Goal: Information Seeking & Learning: Understand process/instructions

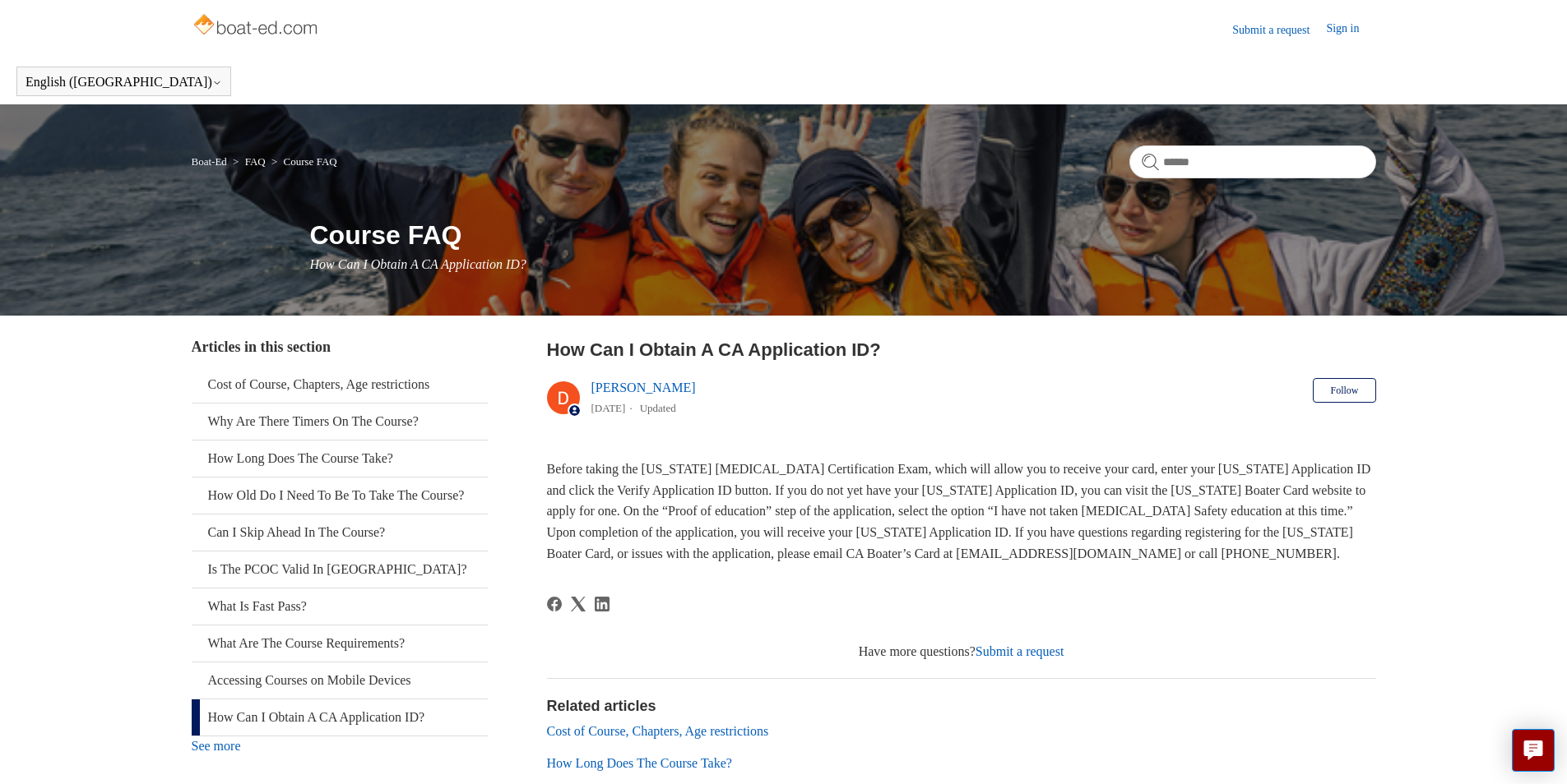
scroll to position [200, 0]
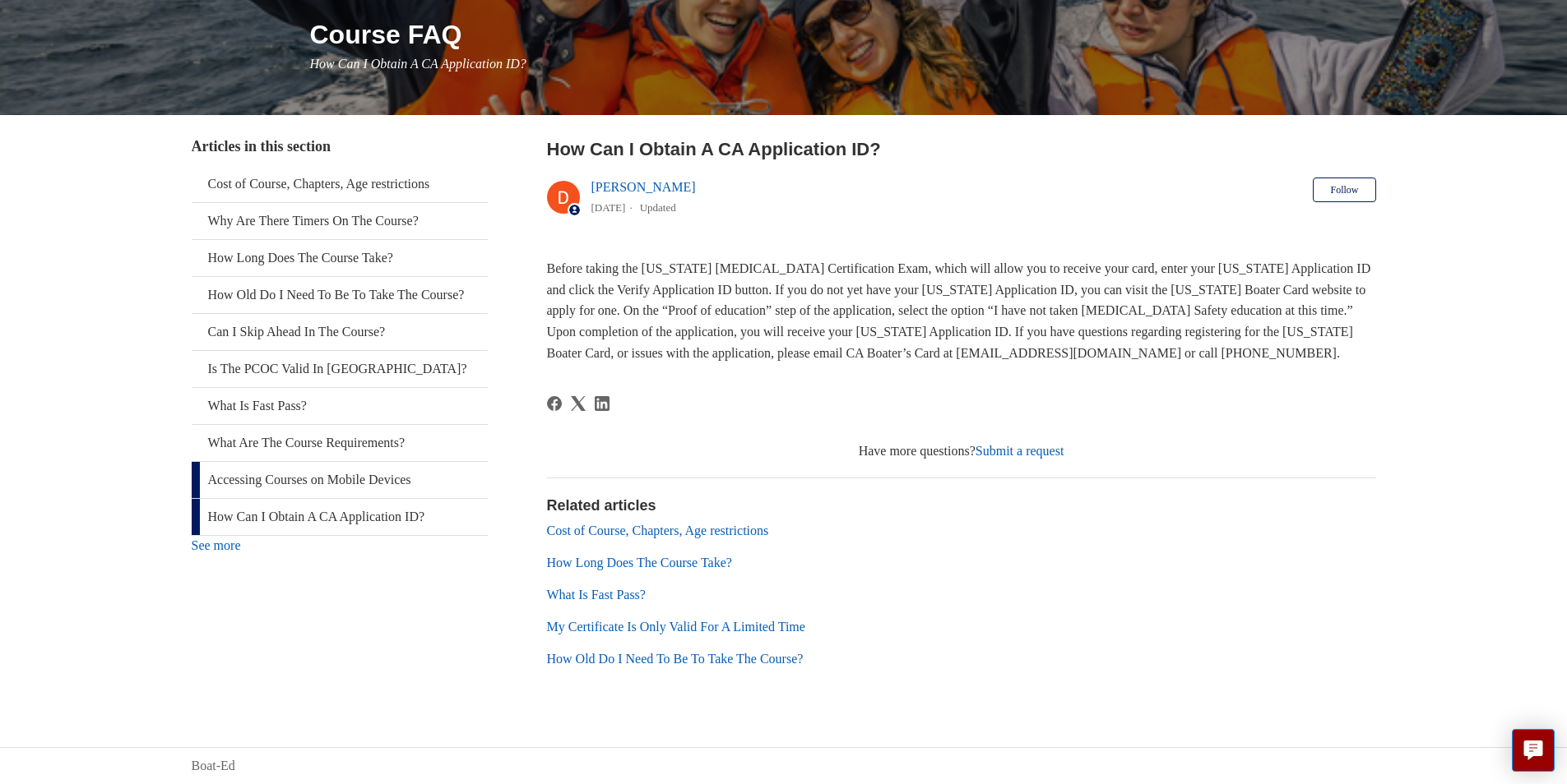
click at [352, 498] on link "Accessing Courses on Mobile Devices" at bounding box center [340, 480] width 296 height 36
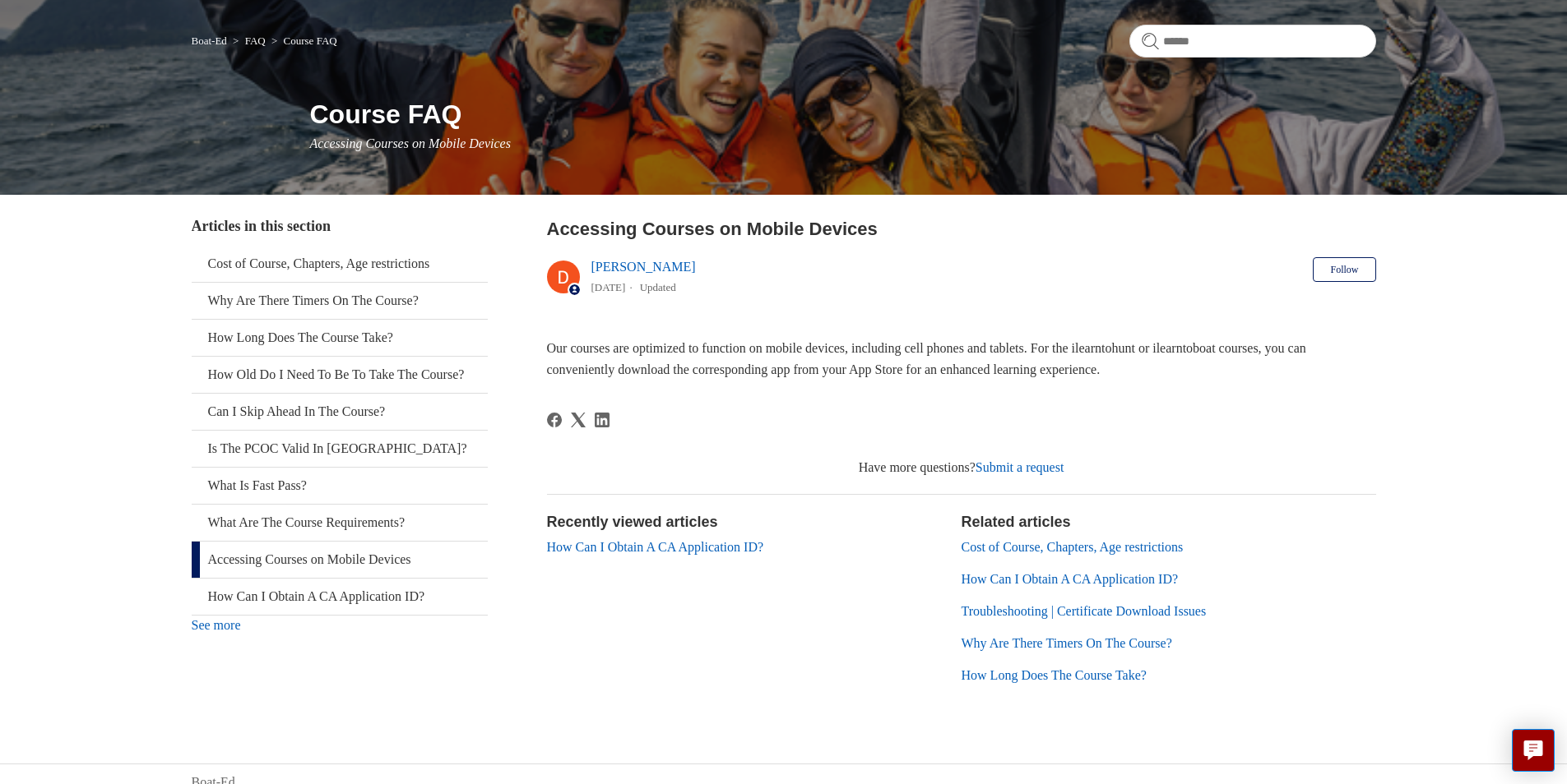
scroll to position [137, 0]
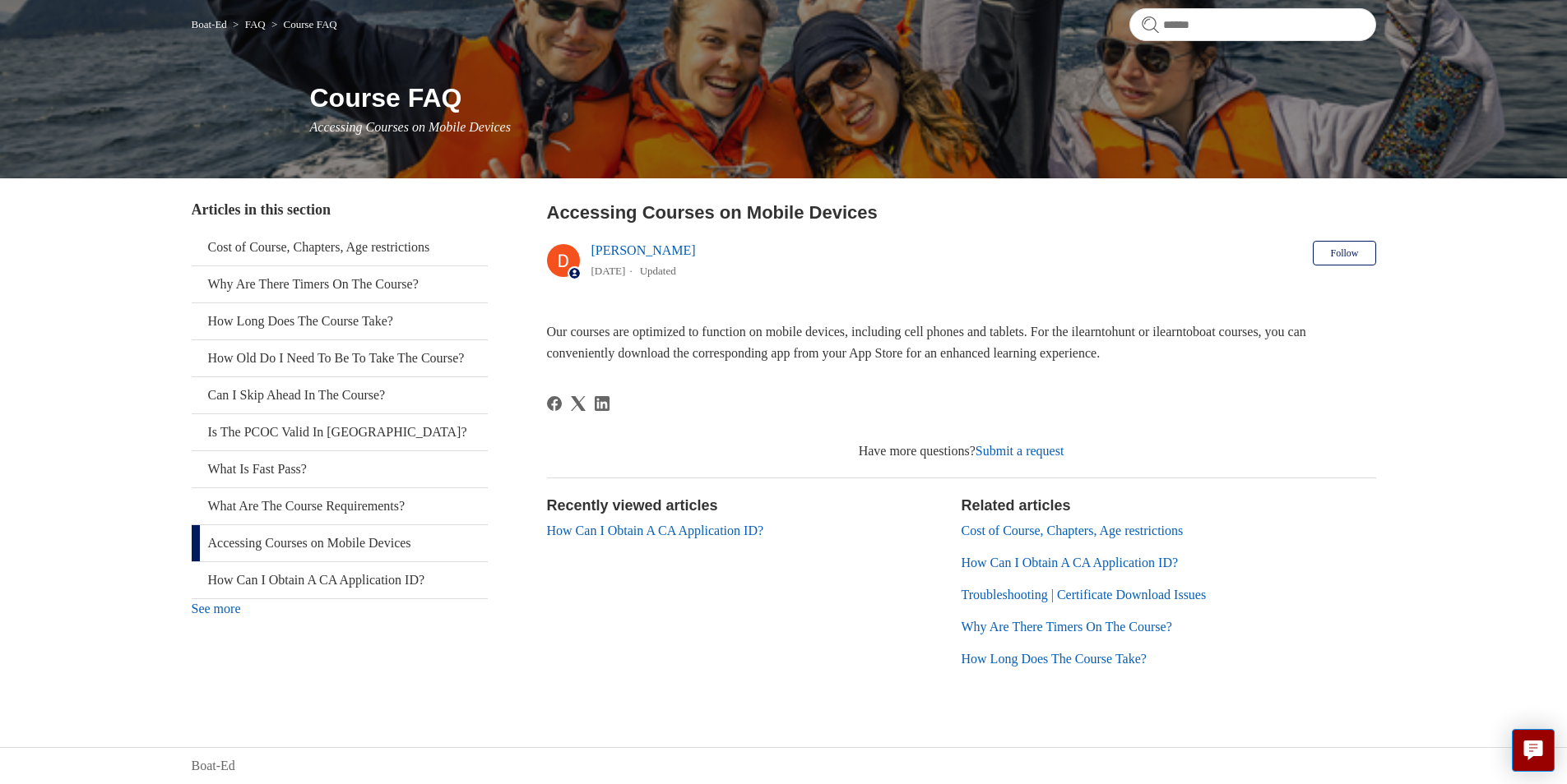
click at [1200, 592] on link "Troubleshooting | Certificate Download Issues" at bounding box center [1084, 594] width 245 height 14
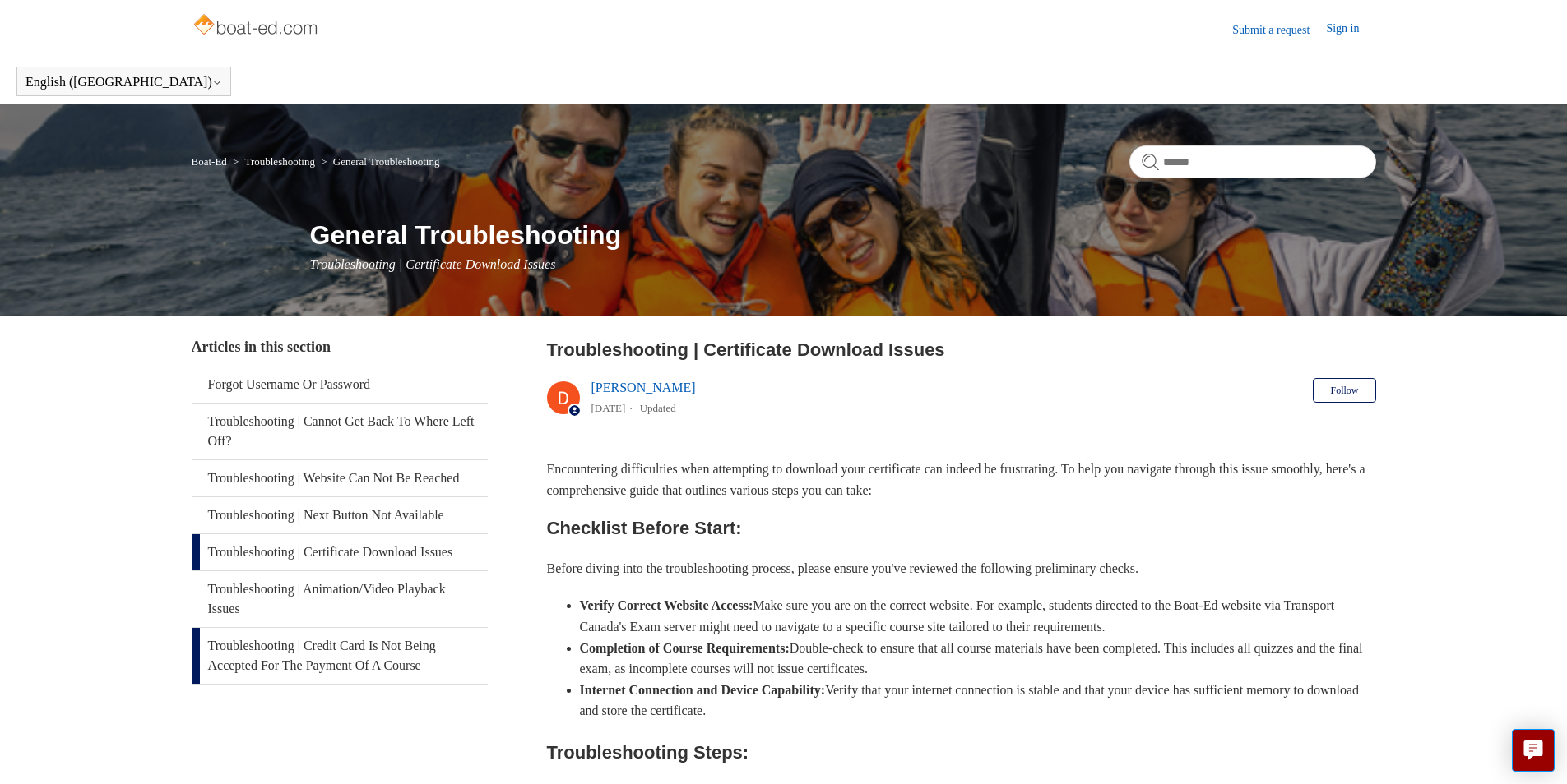
click at [419, 675] on link "Troubleshooting | Credit Card Is Not Being Accepted For The Payment Of A Course" at bounding box center [340, 656] width 296 height 56
